Goal: Task Accomplishment & Management: Complete application form

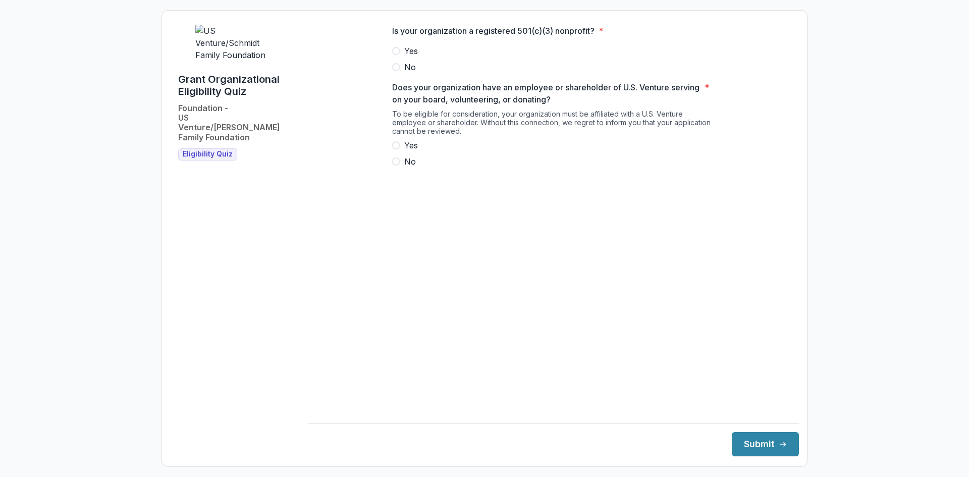
click at [409, 54] on span "Yes" at bounding box center [411, 51] width 14 height 12
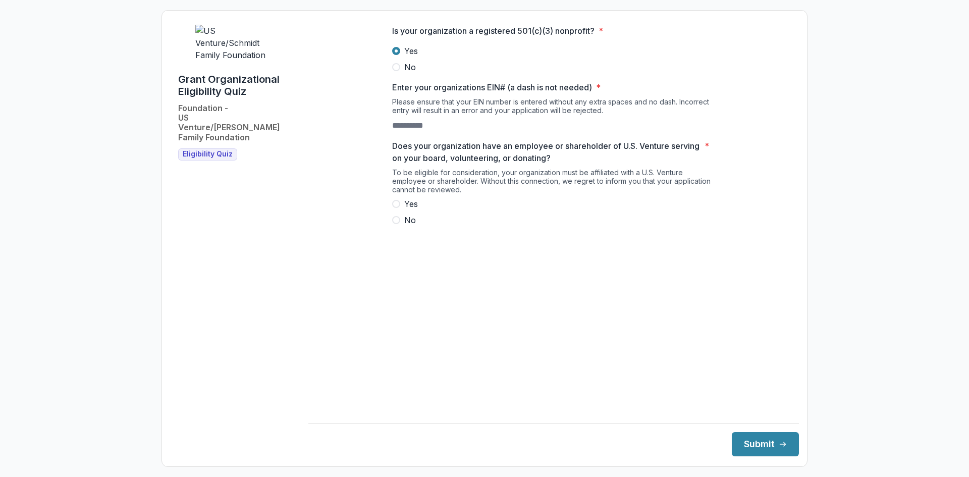
click at [431, 131] on input "Enter your organizations EIN# (a dash is not needed) *" at bounding box center [432, 126] width 81 height 12
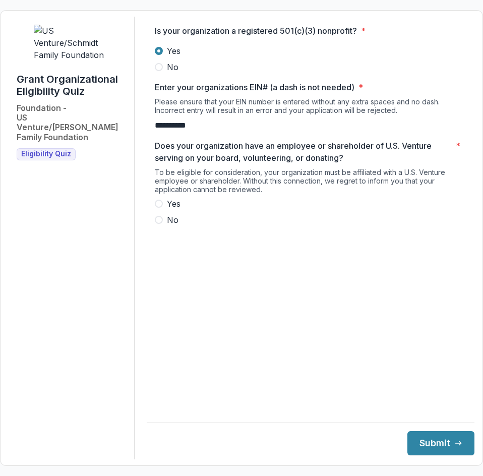
click at [181, 210] on span "Yes" at bounding box center [174, 204] width 14 height 12
type input "**********"
click at [419, 446] on button "Submit" at bounding box center [441, 443] width 67 height 24
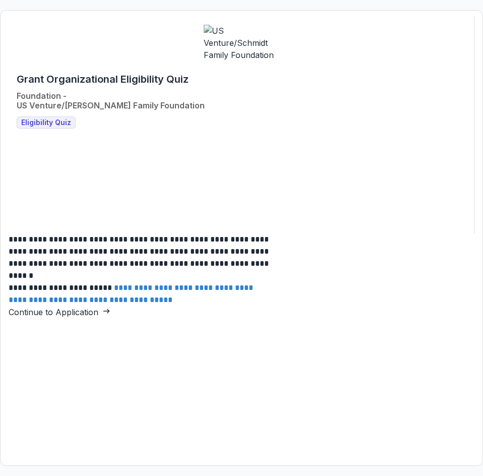
click at [110, 307] on link "Continue to Application" at bounding box center [60, 312] width 102 height 10
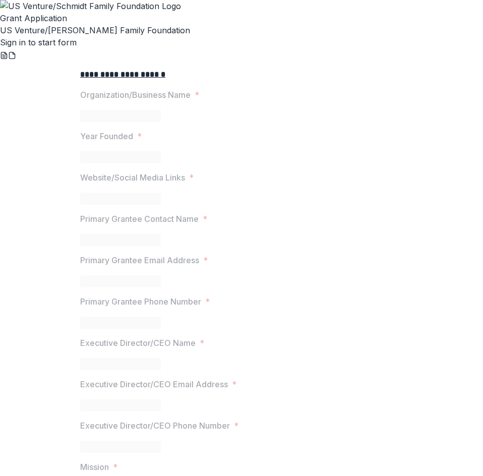
click at [77, 47] on link "Sign in to start form" at bounding box center [38, 42] width 77 height 10
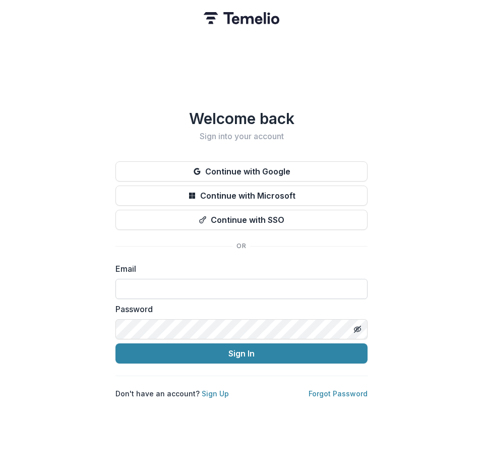
click at [179, 295] on input at bounding box center [242, 289] width 252 height 20
click at [190, 289] on input at bounding box center [242, 289] width 252 height 20
type input "**********"
click at [83, 282] on div "**********" at bounding box center [241, 238] width 483 height 476
click at [356, 326] on icon "Toggle password visibility" at bounding box center [358, 329] width 8 height 8
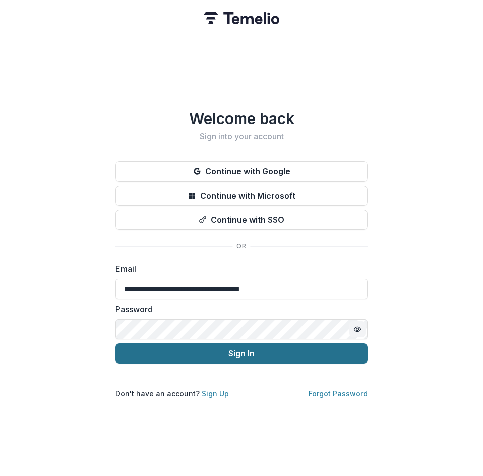
click at [293, 348] on button "Sign In" at bounding box center [242, 354] width 252 height 20
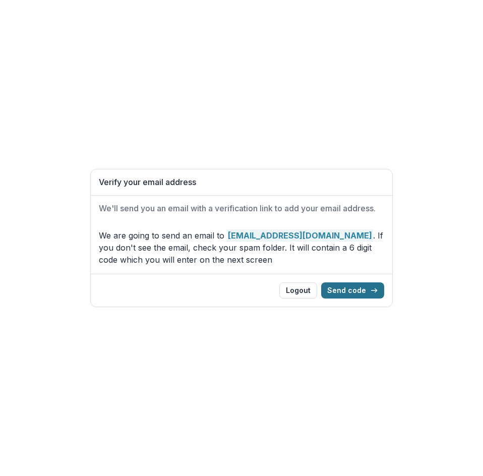
click at [359, 292] on button "Send code" at bounding box center [352, 291] width 63 height 16
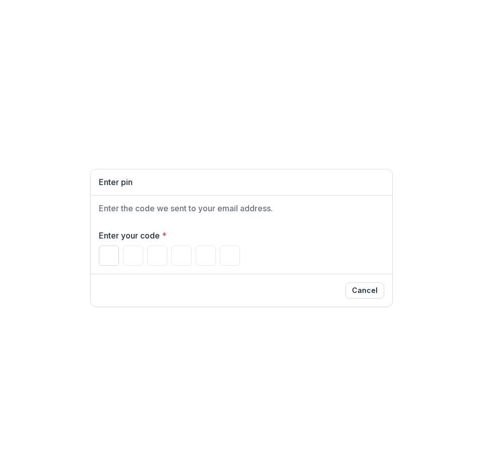
click at [102, 258] on input "Please enter your pin code" at bounding box center [109, 256] width 20 height 20
type input "*"
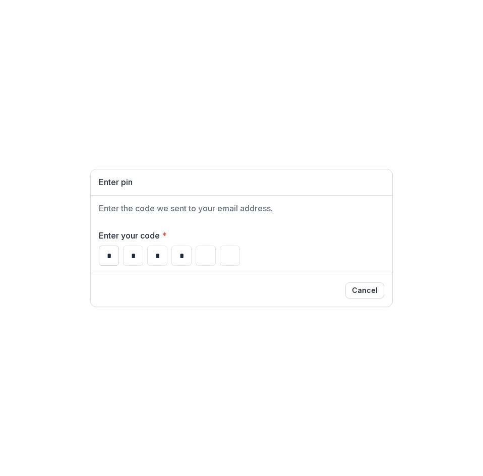
type input "*"
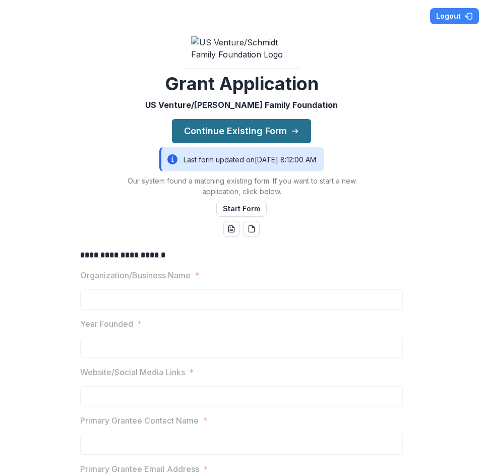
click at [274, 137] on button "Continue Existing Form" at bounding box center [241, 131] width 139 height 24
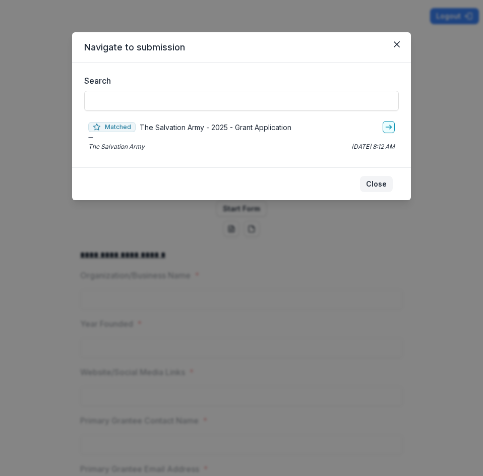
click at [379, 178] on button "Close" at bounding box center [376, 184] width 33 height 16
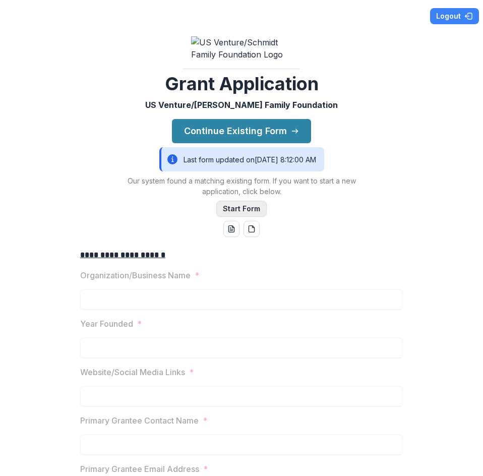
click at [248, 217] on button "Start Form" at bounding box center [241, 209] width 50 height 16
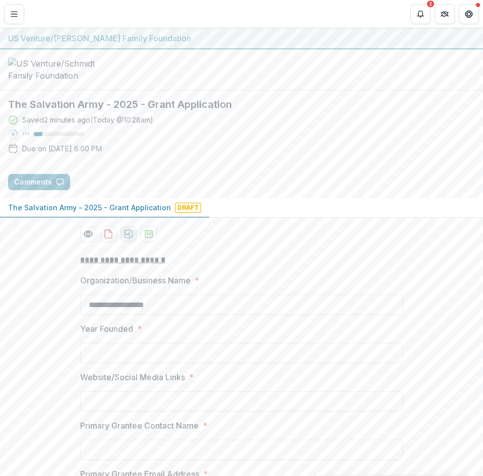
click at [127, 239] on icon "download-proposal" at bounding box center [129, 234] width 9 height 9
